Goal: Information Seeking & Learning: Learn about a topic

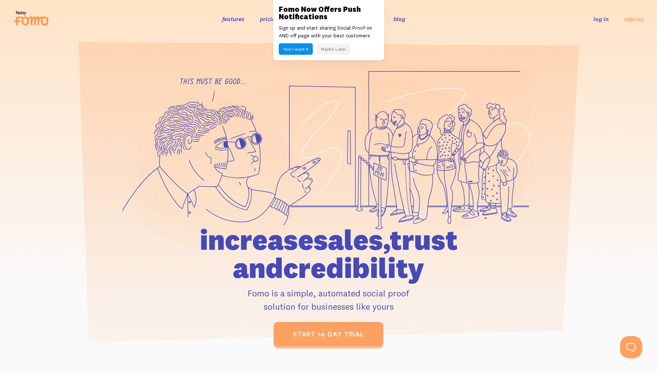
click at [339, 51] on button "Maybe Later" at bounding box center [334, 48] width 34 height 11
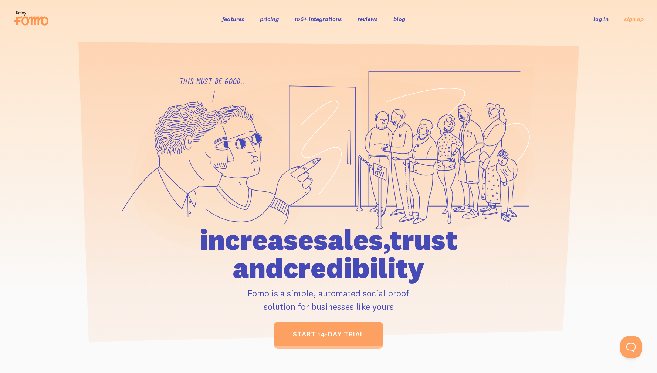
click at [267, 21] on link "pricing" at bounding box center [269, 18] width 19 height 7
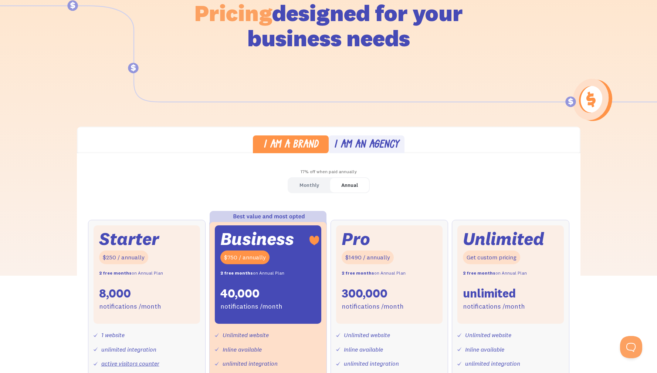
scroll to position [91, 0]
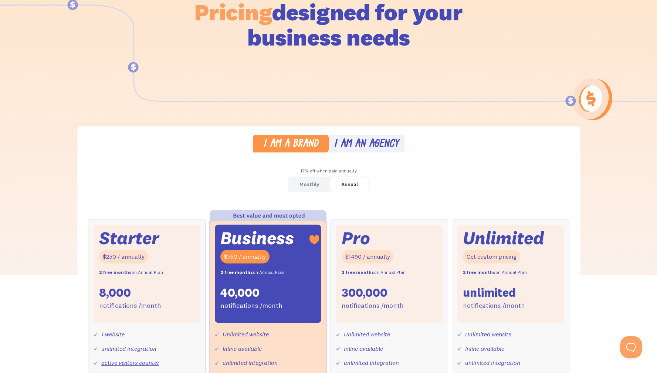
click at [314, 179] on div "Monthly" at bounding box center [310, 184] width 20 height 11
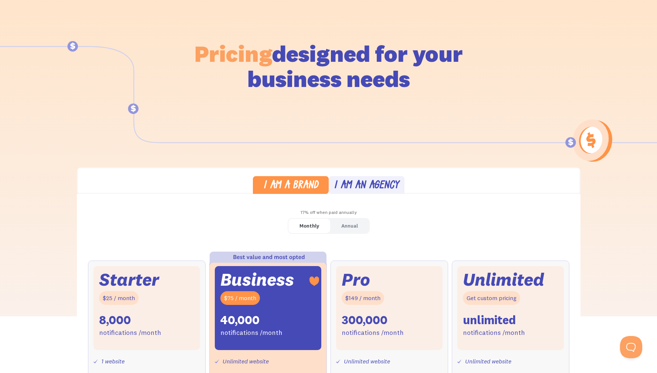
scroll to position [0, 0]
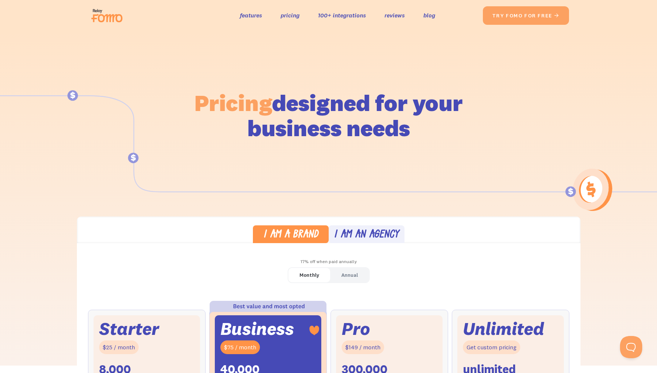
click at [108, 16] on img at bounding box center [108, 16] width 41 height 24
click at [109, 16] on img at bounding box center [108, 16] width 41 height 24
click at [251, 18] on link "features" at bounding box center [251, 15] width 22 height 11
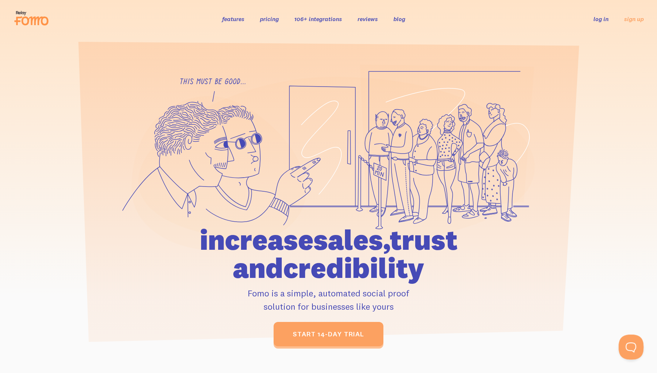
click at [631, 346] on button "Open Beacon popover" at bounding box center [630, 345] width 22 height 22
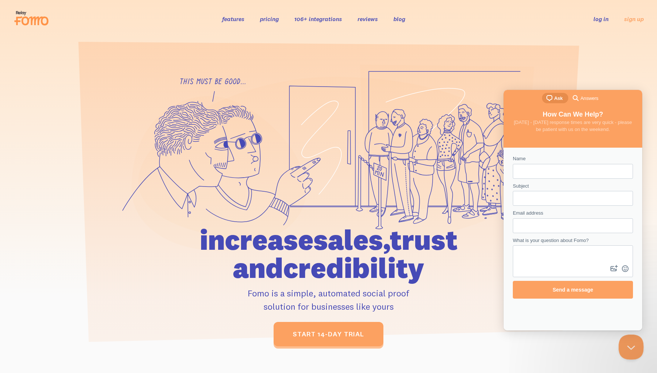
click at [631, 346] on button "Close Beacon popover" at bounding box center [630, 345] width 22 height 22
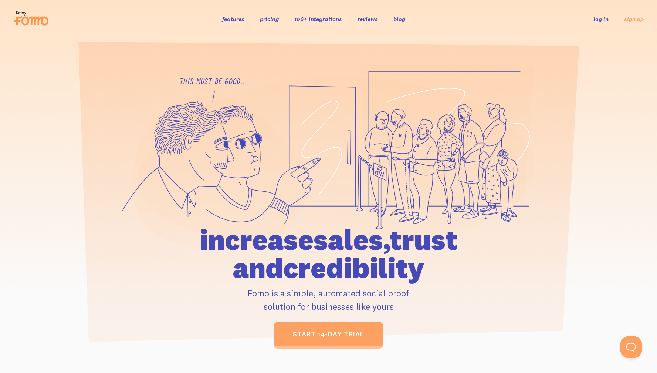
click at [276, 23] on div "features pricing 106+ integrations reviews blog log in sign up log in sign up" at bounding box center [328, 19] width 631 height 20
click at [272, 20] on link "pricing" at bounding box center [269, 18] width 19 height 7
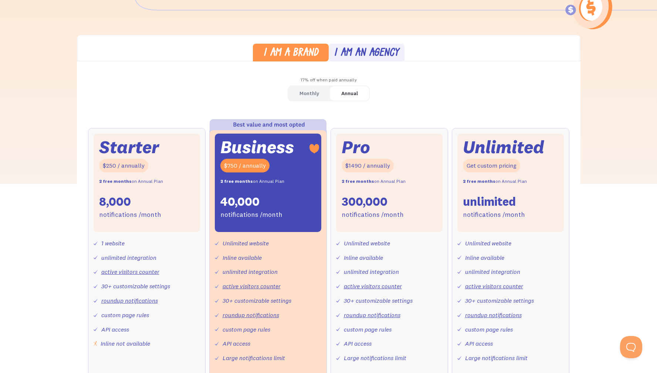
scroll to position [181, 0]
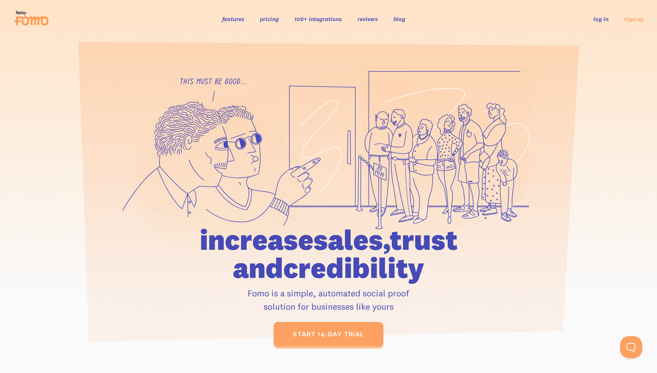
click at [233, 19] on link "features" at bounding box center [233, 18] width 22 height 7
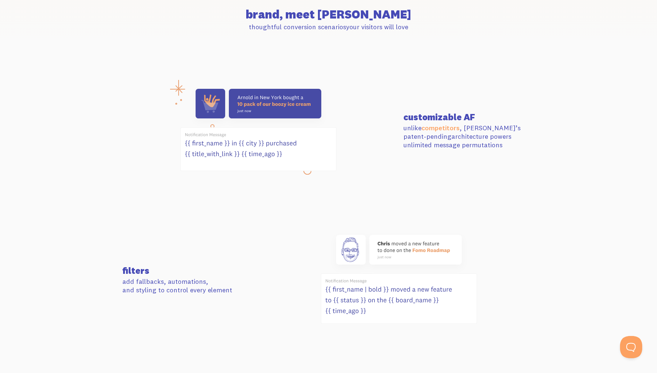
scroll to position [253, 0]
click at [55, 76] on section "customizable AF unlike competitors , [PERSON_NAME]’s patent-pending architectur…" at bounding box center [328, 130] width 657 height 146
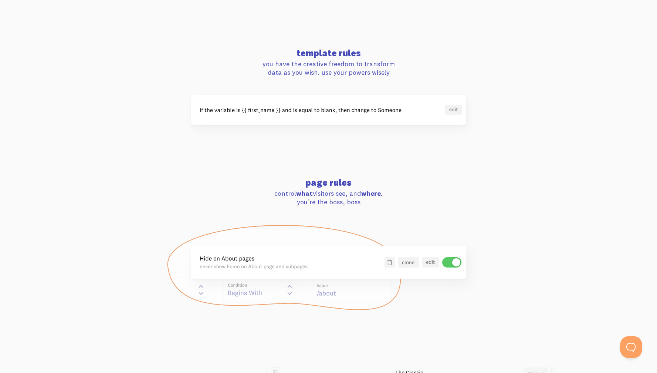
scroll to position [586, 0]
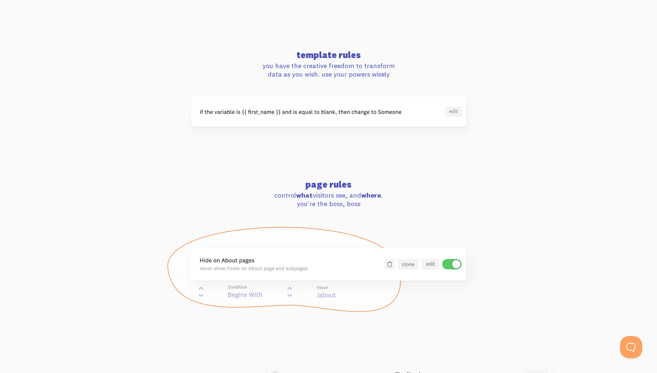
click at [46, 56] on section "template rules you have the creative freedom to transform data as you wish. use…" at bounding box center [328, 88] width 657 height 129
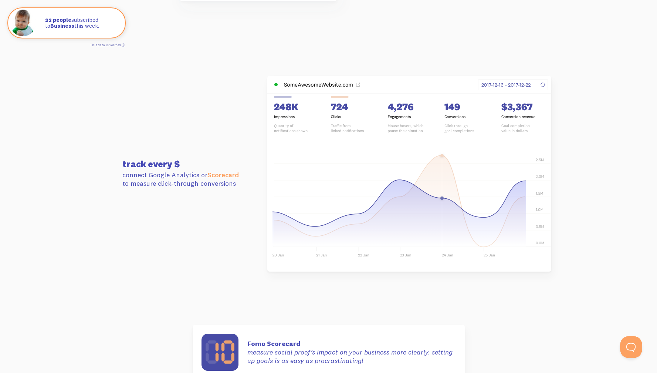
scroll to position [1937, 0]
